Goal: Transaction & Acquisition: Purchase product/service

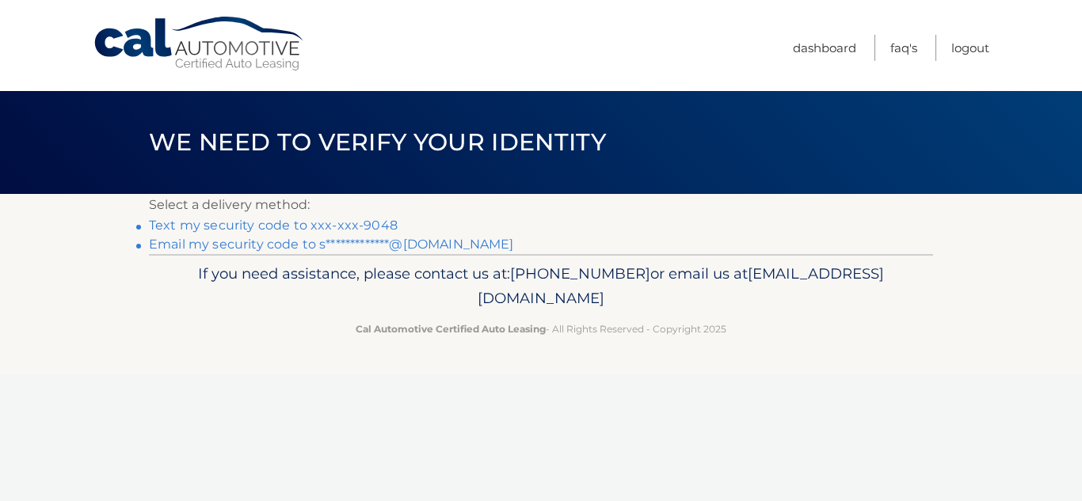
click at [343, 224] on link "Text my security code to xxx-xxx-9048" at bounding box center [273, 225] width 249 height 15
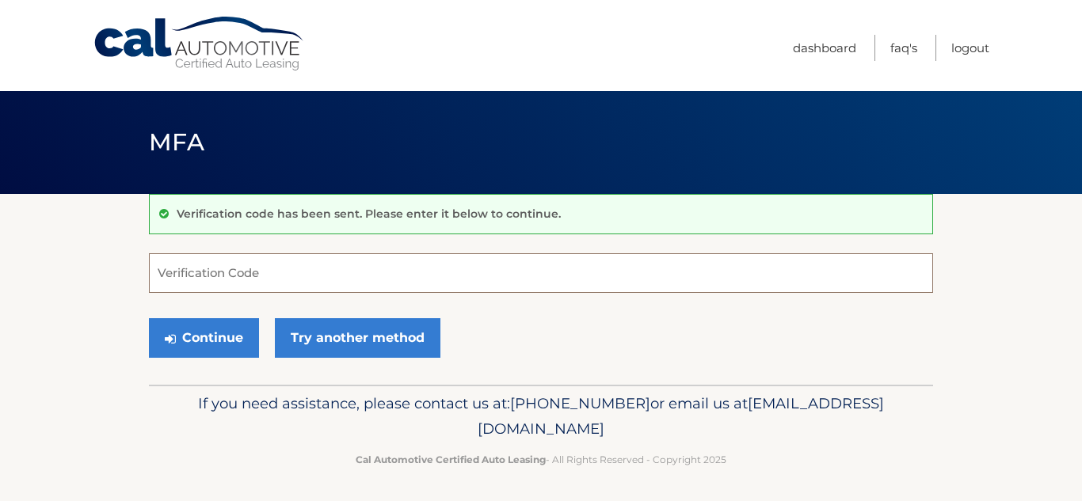
click at [338, 271] on input "Verification Code" at bounding box center [541, 273] width 784 height 40
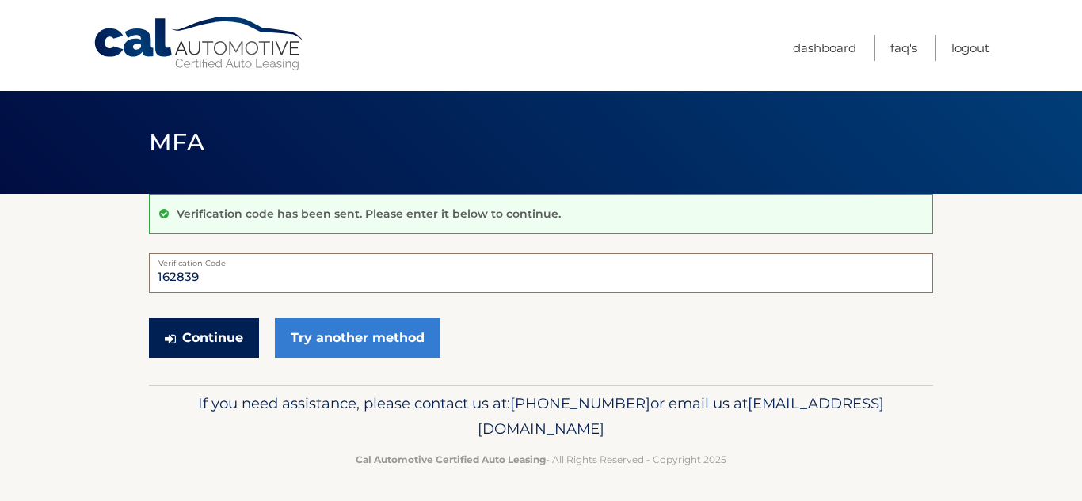
type input "162839"
click at [209, 339] on button "Continue" at bounding box center [204, 338] width 110 height 40
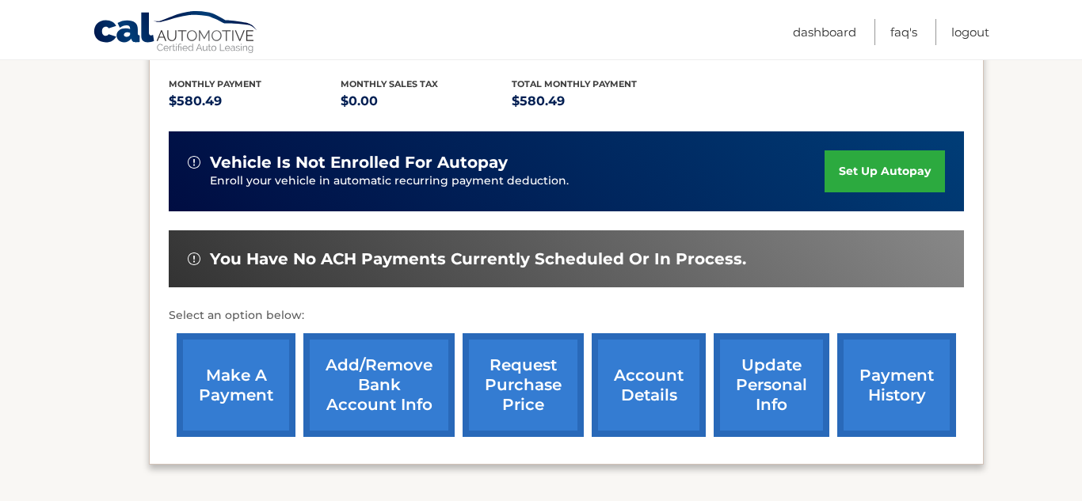
scroll to position [330, 0]
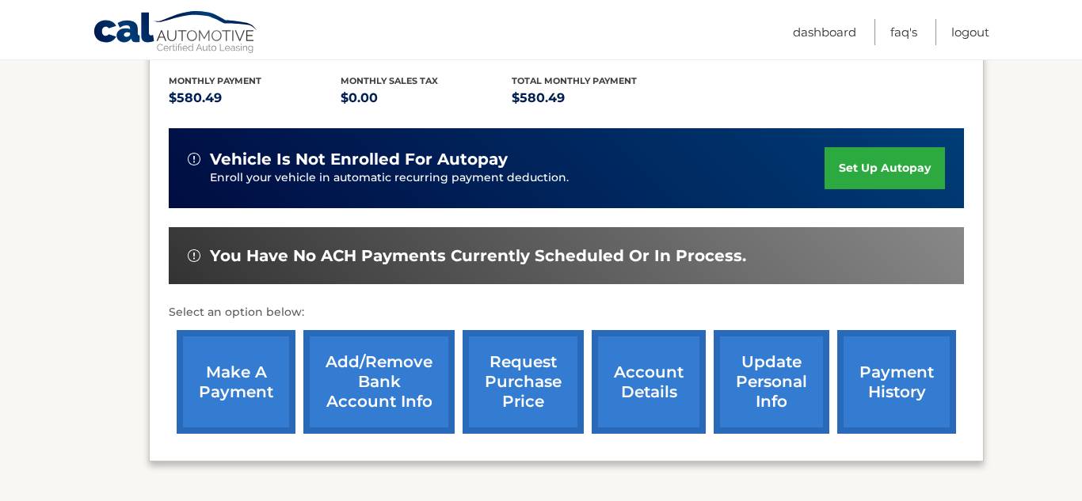
click at [253, 384] on link "make a payment" at bounding box center [236, 382] width 119 height 104
click at [922, 402] on link "payment history" at bounding box center [896, 382] width 119 height 104
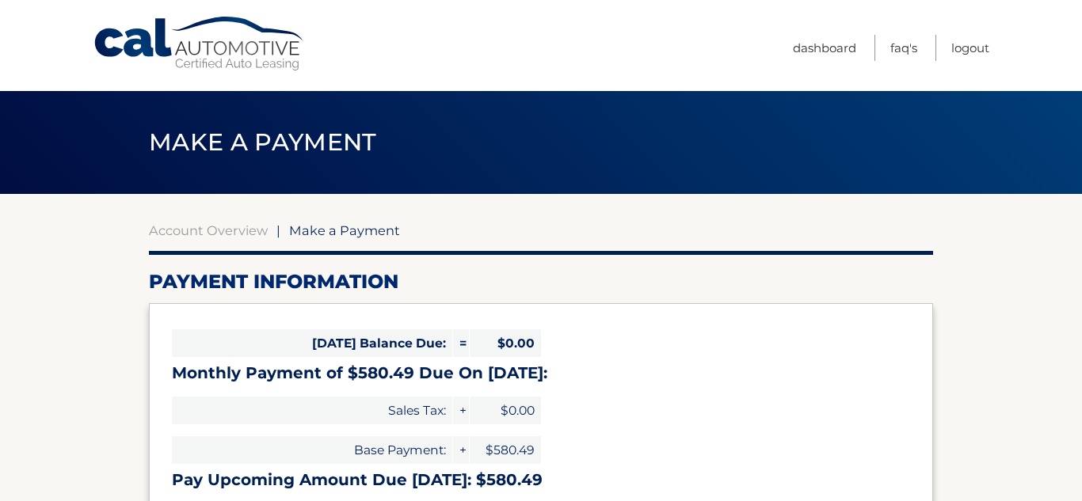
select select "NDczMzgwNTktNTQ2MC00N2Q2LTg0ODAtZDM1YmUyNzNmNTQw"
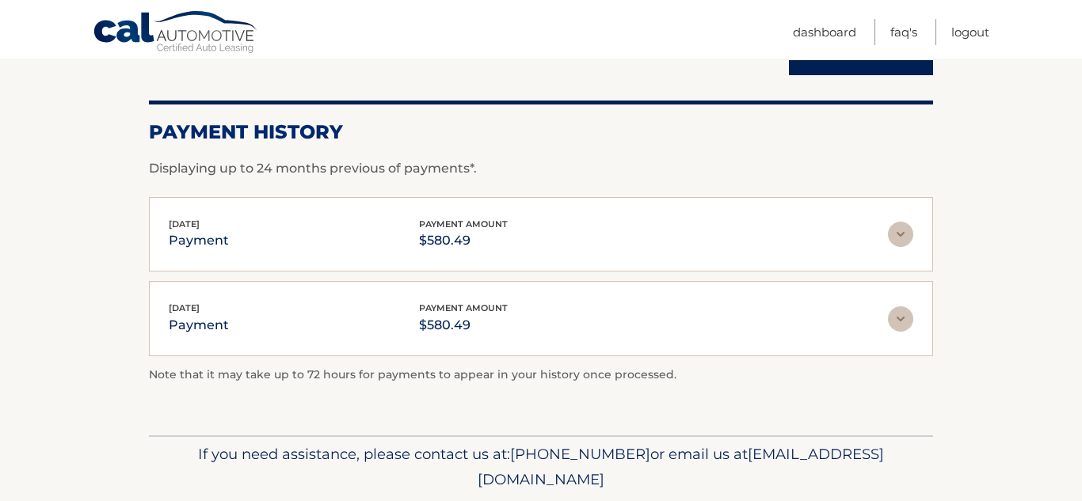
scroll to position [196, 0]
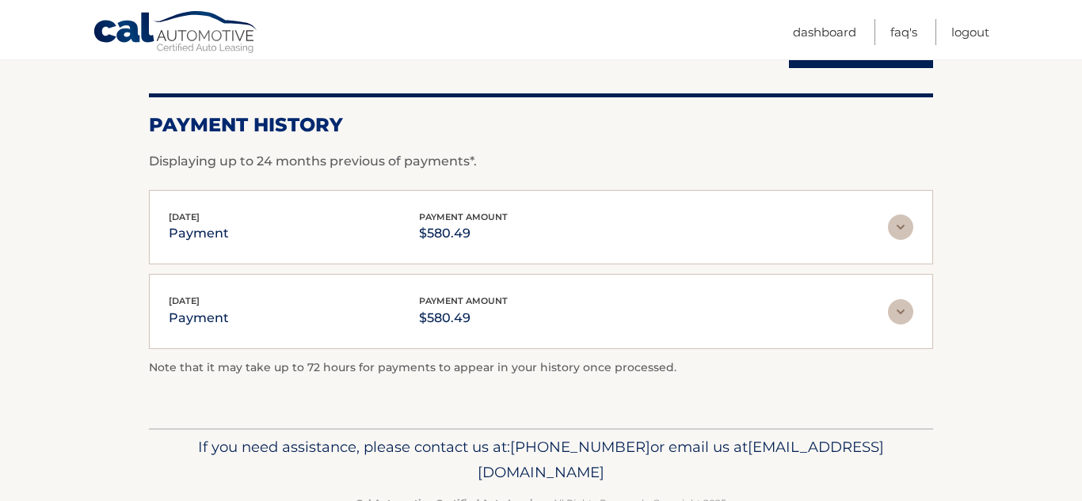
click at [903, 230] on img at bounding box center [900, 227] width 25 height 25
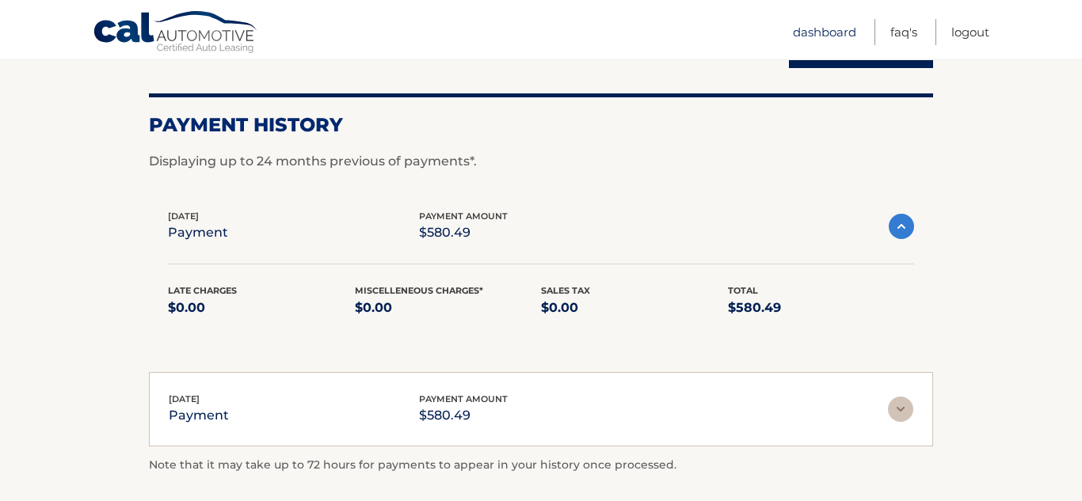
click at [834, 28] on link "Dashboard" at bounding box center [824, 32] width 63 height 26
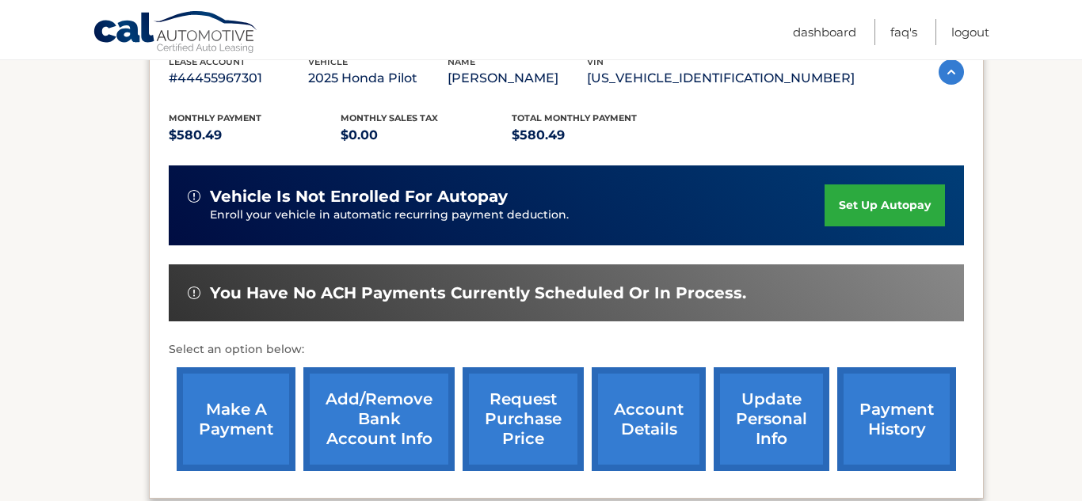
scroll to position [297, 0]
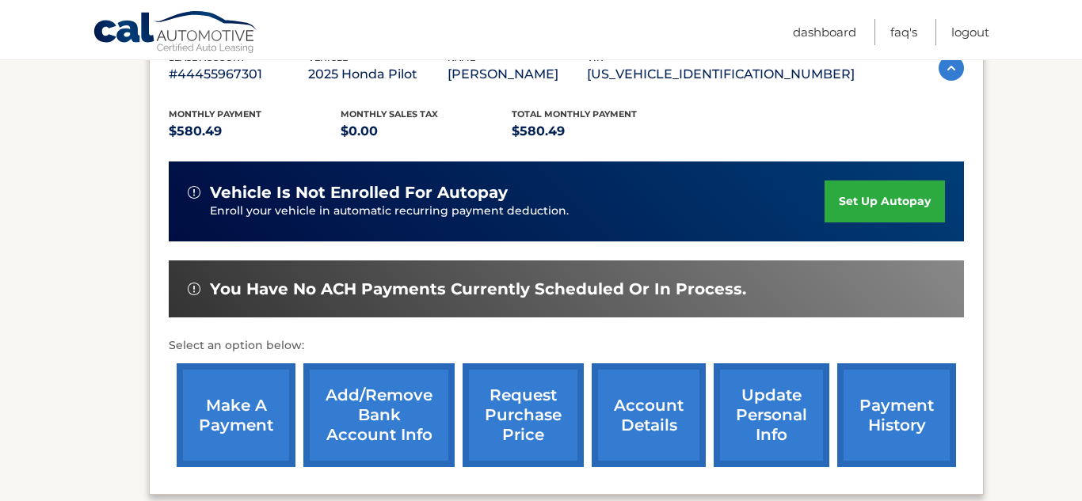
click at [232, 424] on link "make a payment" at bounding box center [236, 415] width 119 height 104
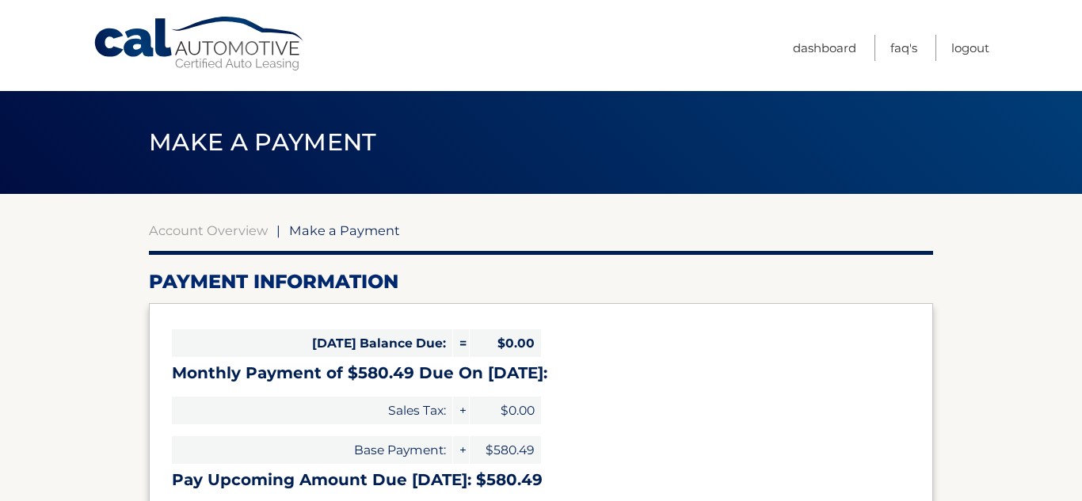
select select "NDczMzgwNTktNTQ2MC00N2Q2LTg0ODAtZDM1YmUyNzNmNTQw"
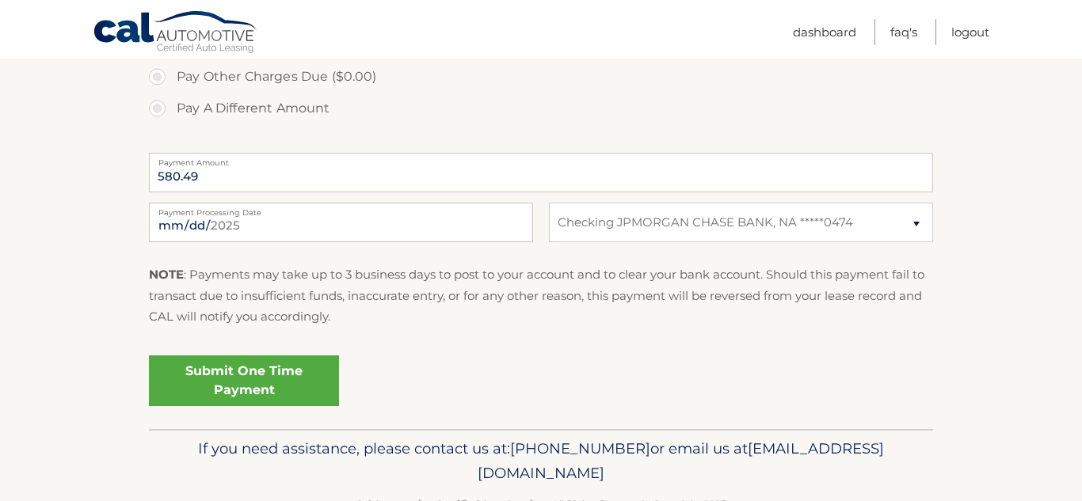
scroll to position [589, 0]
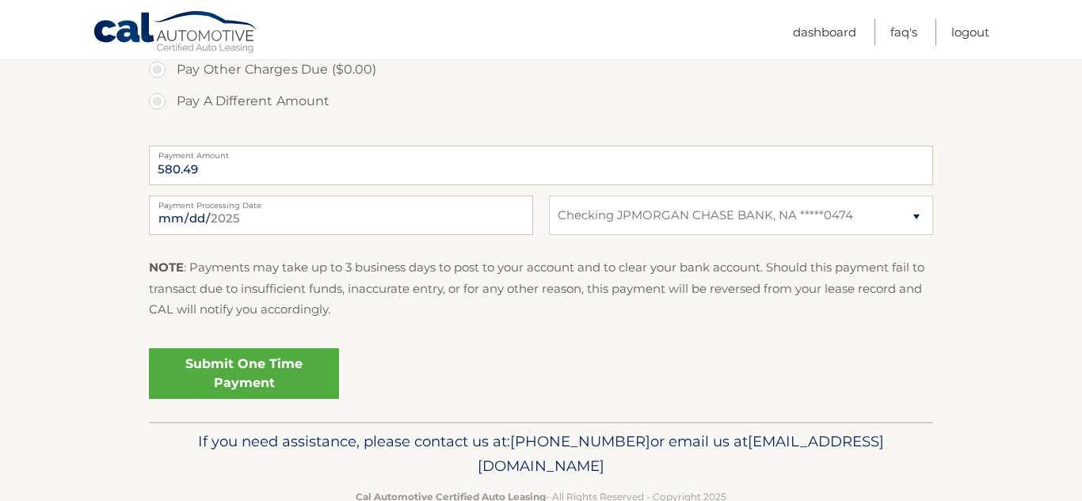
click at [295, 382] on link "Submit One Time Payment" at bounding box center [244, 373] width 190 height 51
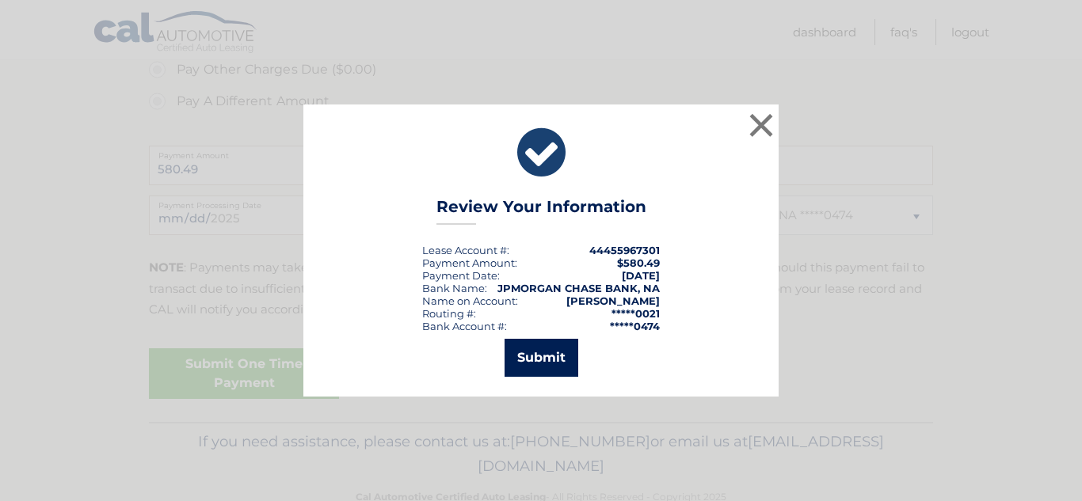
click at [546, 356] on button "Submit" at bounding box center [541, 358] width 74 height 38
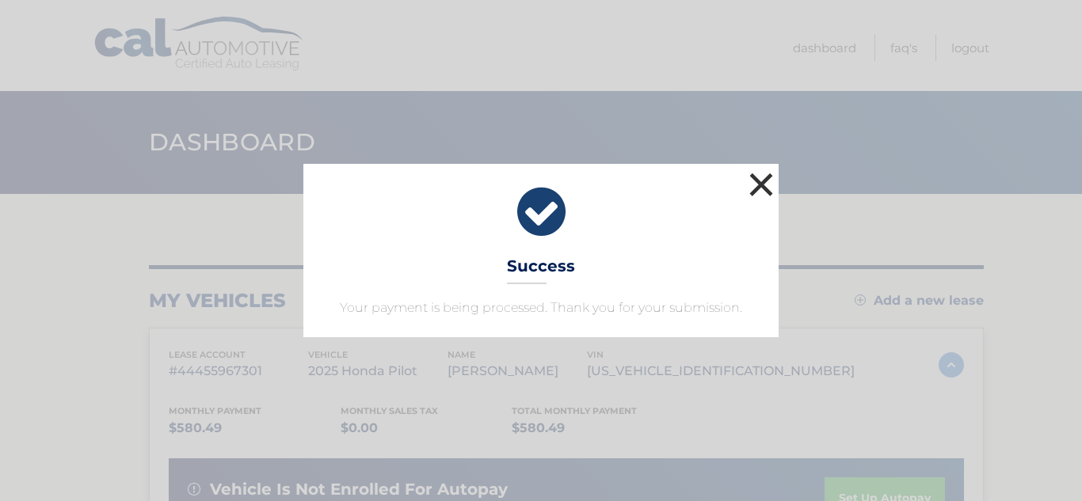
click at [764, 171] on button "×" at bounding box center [761, 185] width 32 height 32
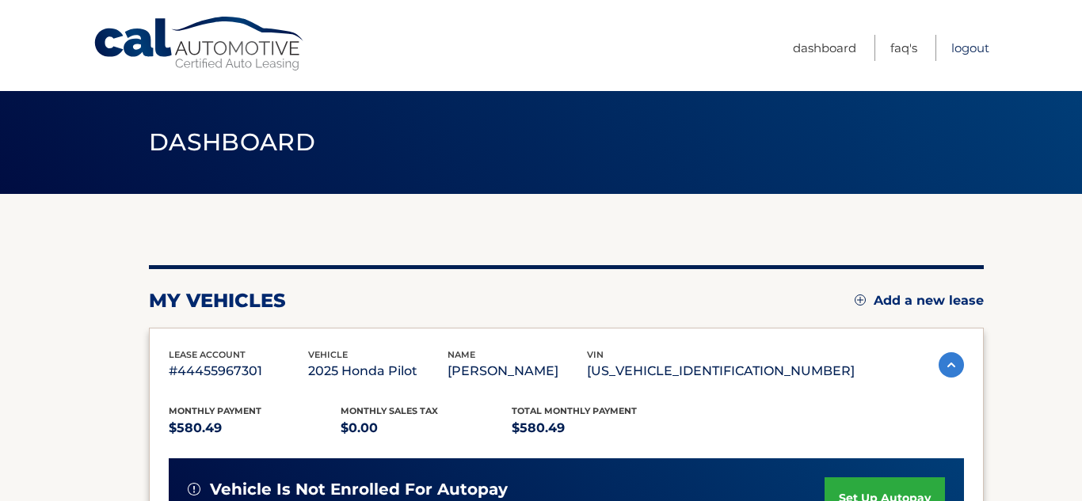
click at [974, 48] on link "Logout" at bounding box center [970, 48] width 38 height 26
